Goal: Task Accomplishment & Management: Manage account settings

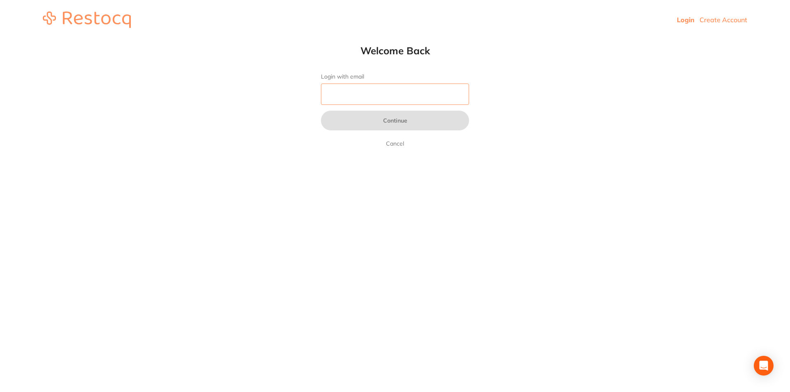
click at [365, 89] on input "Login with email" at bounding box center [395, 94] width 148 height 21
type input "[EMAIL_ADDRESS][DOMAIN_NAME]"
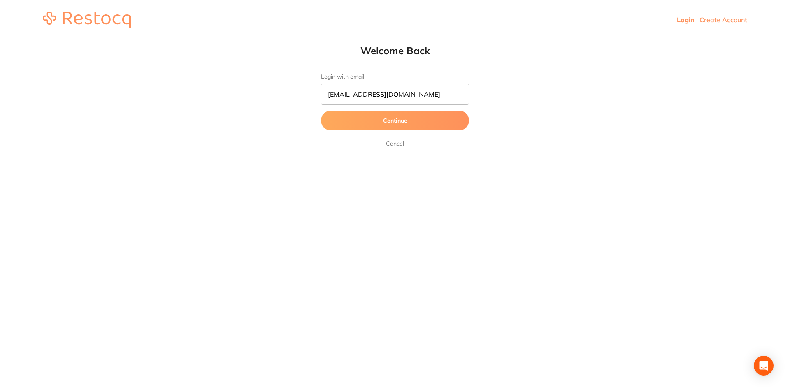
click at [441, 123] on button "Continue" at bounding box center [395, 121] width 148 height 20
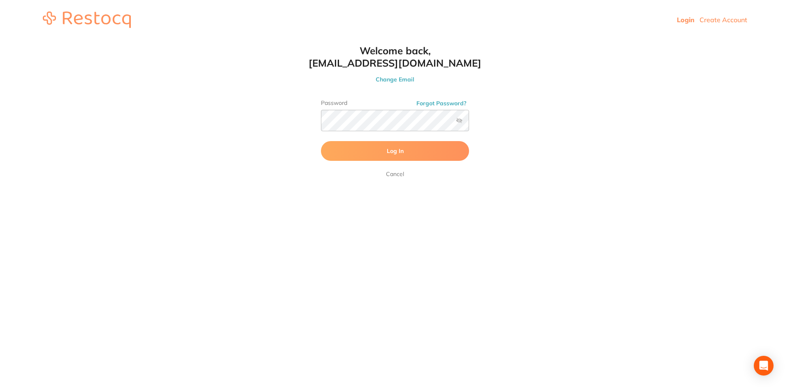
click at [381, 156] on button "Log In" at bounding box center [395, 151] width 148 height 20
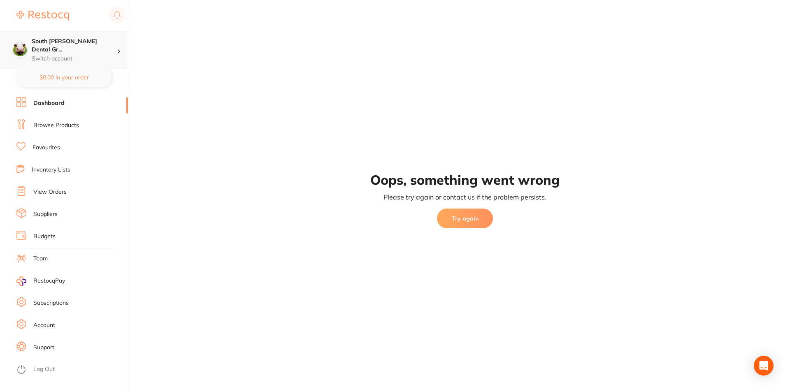
click at [84, 55] on p "Switch account" at bounding box center [74, 59] width 85 height 8
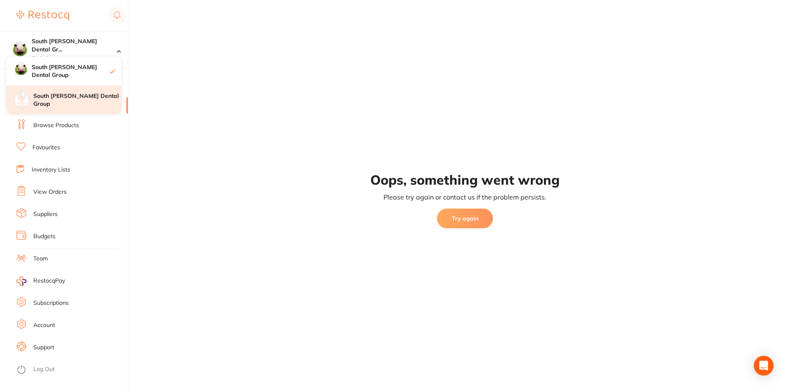
drag, startPoint x: 72, startPoint y: 102, endPoint x: 74, endPoint y: 107, distance: 5.2
click at [73, 107] on div "South [PERSON_NAME] Dental Group" at bounding box center [63, 100] width 115 height 29
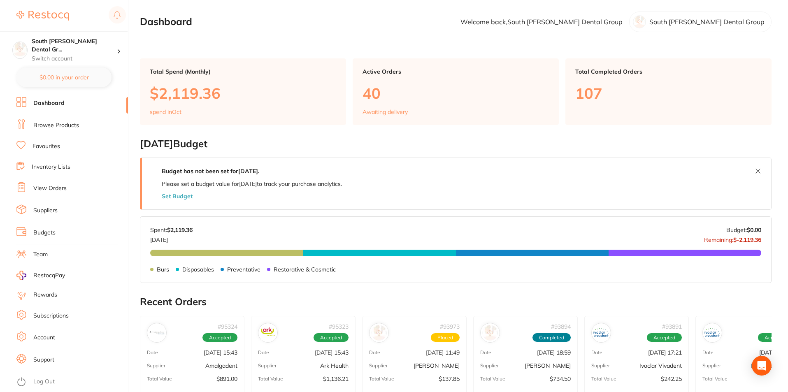
click at [204, 39] on main "Dashboard Welcome back, South Burnett Dental Group South Burnett Dental Group T…" at bounding box center [464, 326] width 648 height 652
click at [59, 191] on link "View Orders" at bounding box center [49, 188] width 33 height 8
